Goal: Task Accomplishment & Management: Complete application form

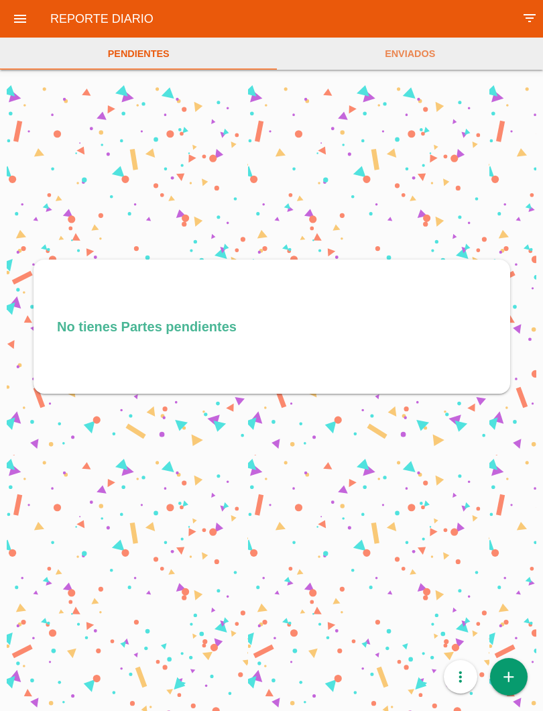
click at [511, 680] on icon "add" at bounding box center [508, 677] width 17 height 38
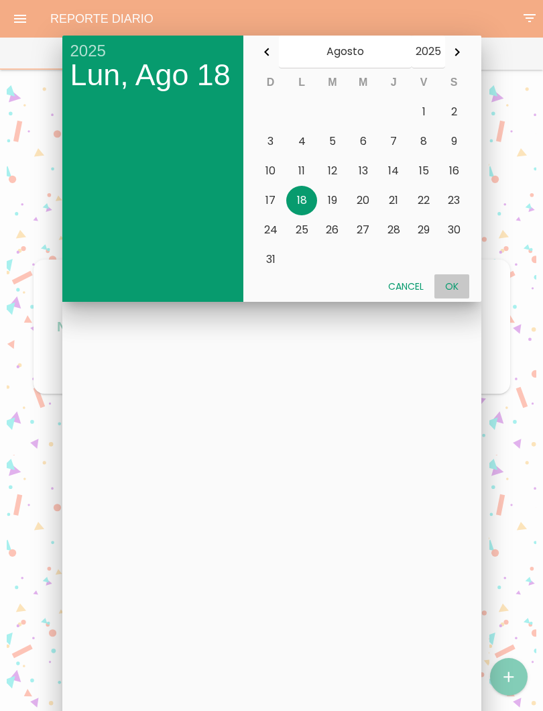
click at [463, 285] on button "Ok" at bounding box center [452, 286] width 35 height 24
type input "[DATE]"
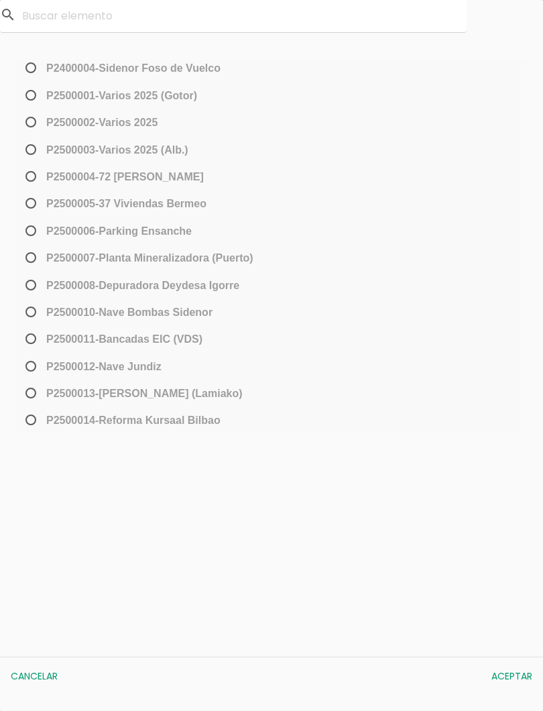
click at [42, 394] on span "P2500013-[PERSON_NAME] (Lamiako)" at bounding box center [133, 393] width 220 height 17
click at [32, 394] on input "P2500013-[PERSON_NAME] (Lamiako)" at bounding box center [27, 398] width 9 height 21
radio input "true"
click at [517, 674] on button "Aceptar" at bounding box center [512, 676] width 54 height 24
select select "96"
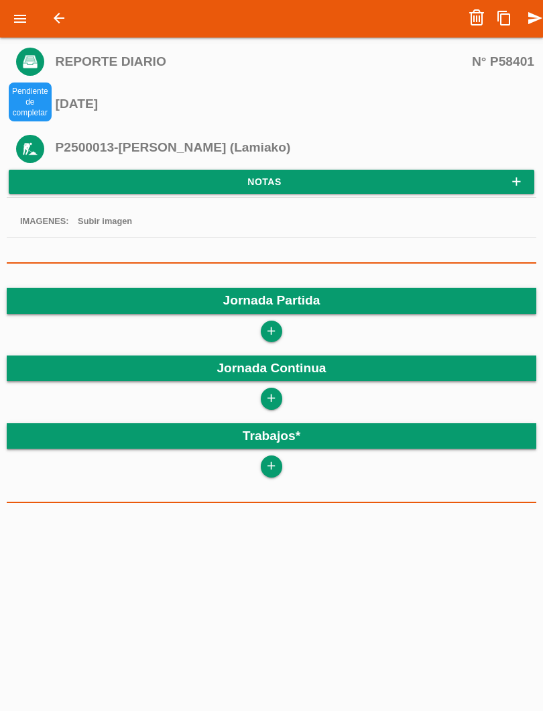
click at [282, 333] on link "add" at bounding box center [271, 331] width 21 height 21
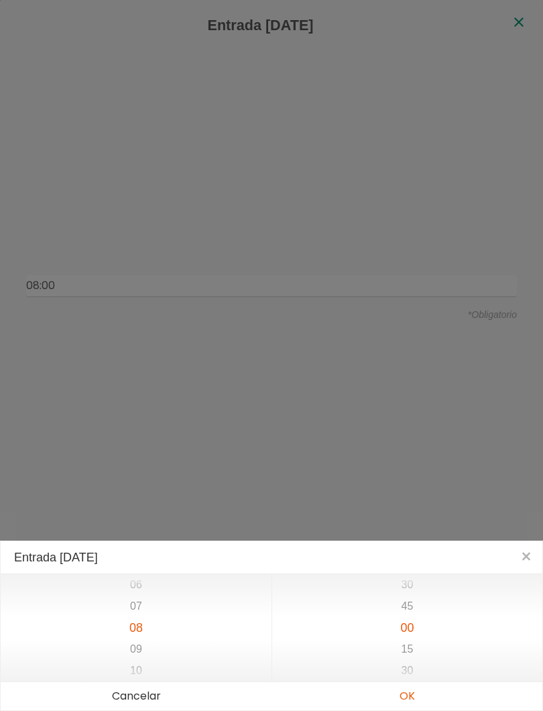
click at [417, 697] on button "OK" at bounding box center [407, 696] width 271 height 28
click at [415, 700] on button "OK" at bounding box center [407, 696] width 271 height 28
click at [415, 701] on button "OK" at bounding box center [407, 696] width 271 height 28
click at [412, 693] on button "OK" at bounding box center [407, 696] width 271 height 28
type input "08:00"
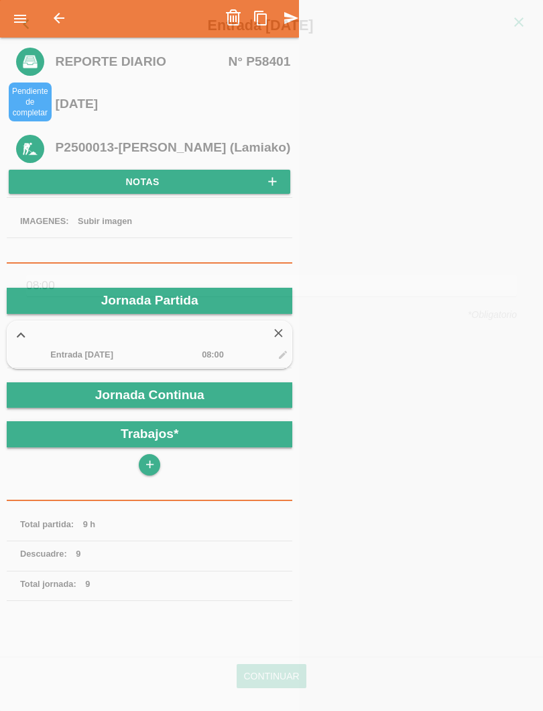
scroll to position [231, 0]
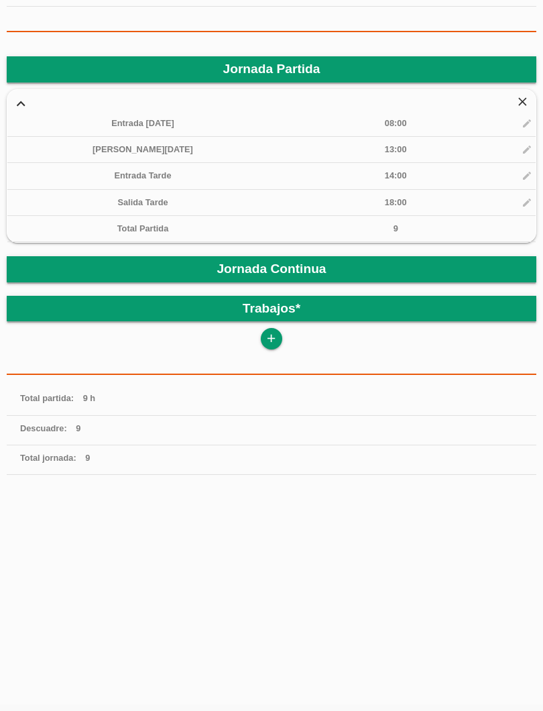
click at [270, 337] on icon "add" at bounding box center [271, 338] width 13 height 21
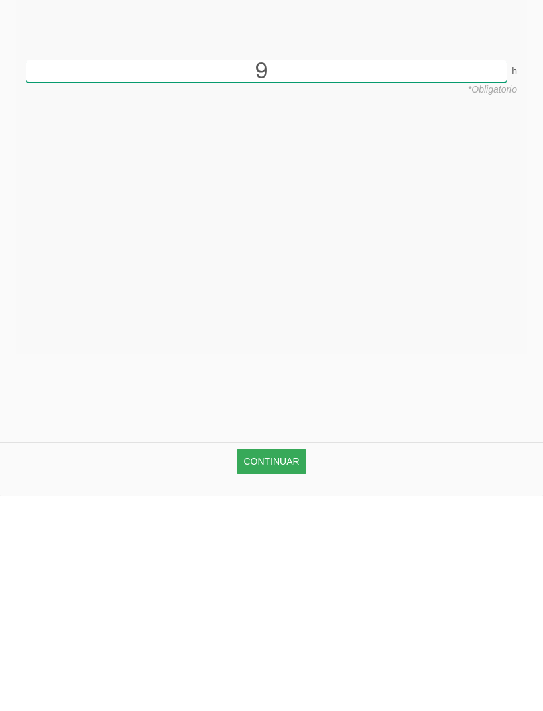
type input "9"
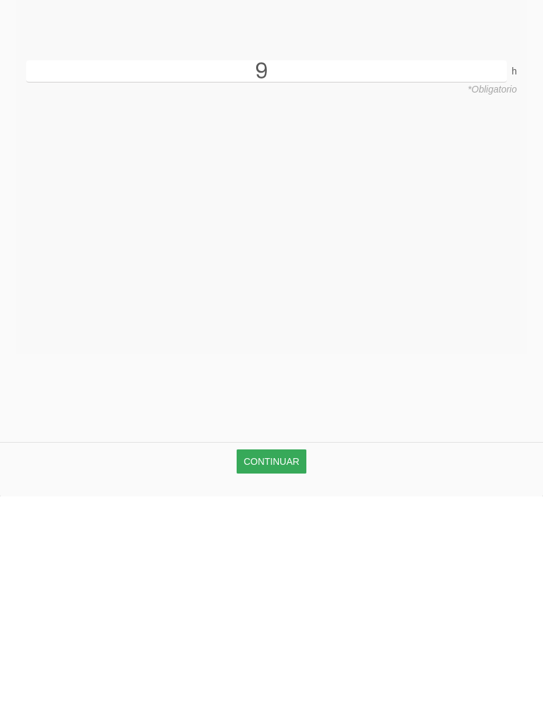
click at [286, 664] on link "Continuar" at bounding box center [271, 676] width 69 height 24
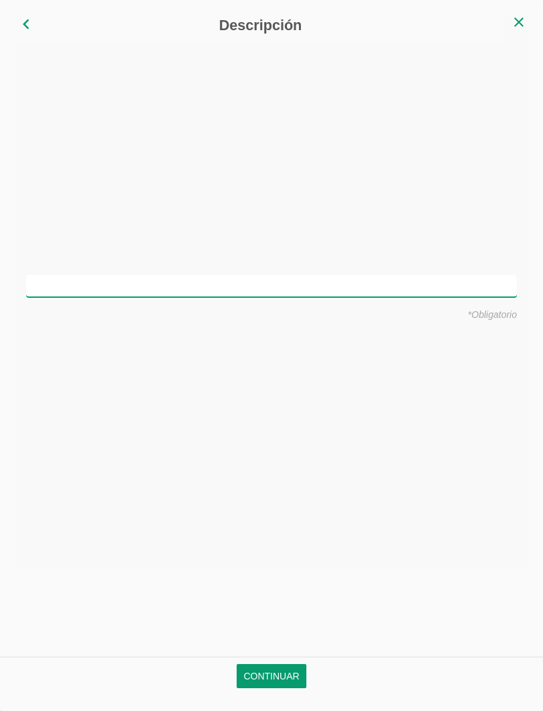
click at [338, 285] on input "text" at bounding box center [271, 286] width 491 height 22
type input "Montar hierro en vigas y encepados"
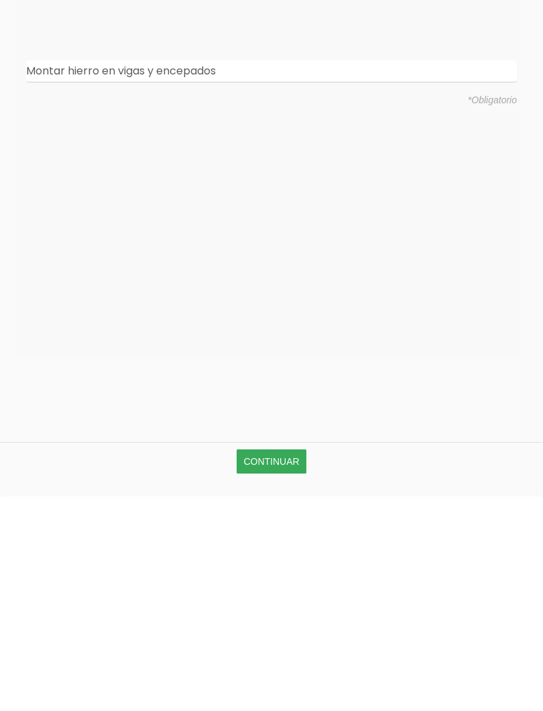
click at [288, 664] on link "Continuar" at bounding box center [271, 676] width 69 height 24
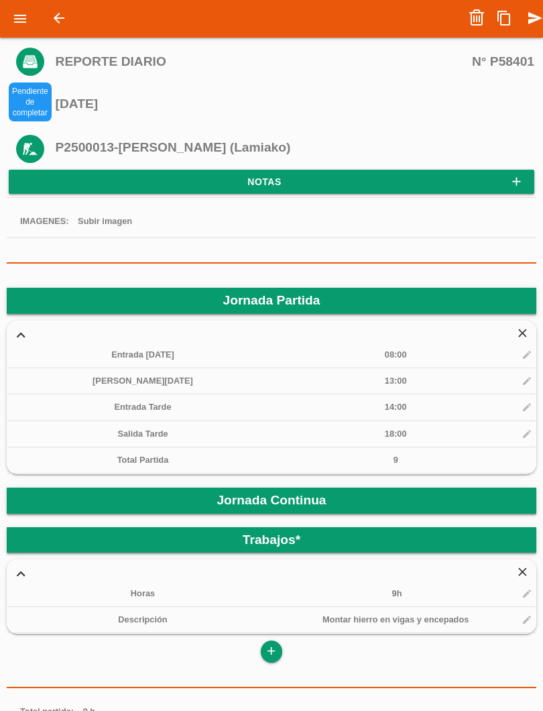
click at [534, 23] on icon "send" at bounding box center [535, 18] width 16 height 27
